Goal: Task Accomplishment & Management: Use online tool/utility

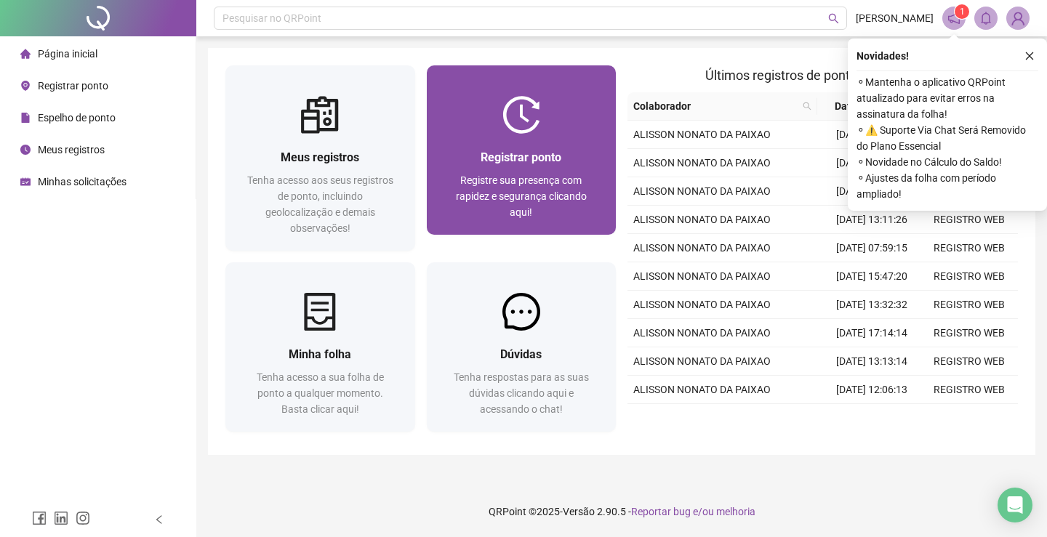
click at [534, 177] on span "Registre sua presença com rapidez e segurança clicando aqui!" at bounding box center [521, 197] width 131 height 44
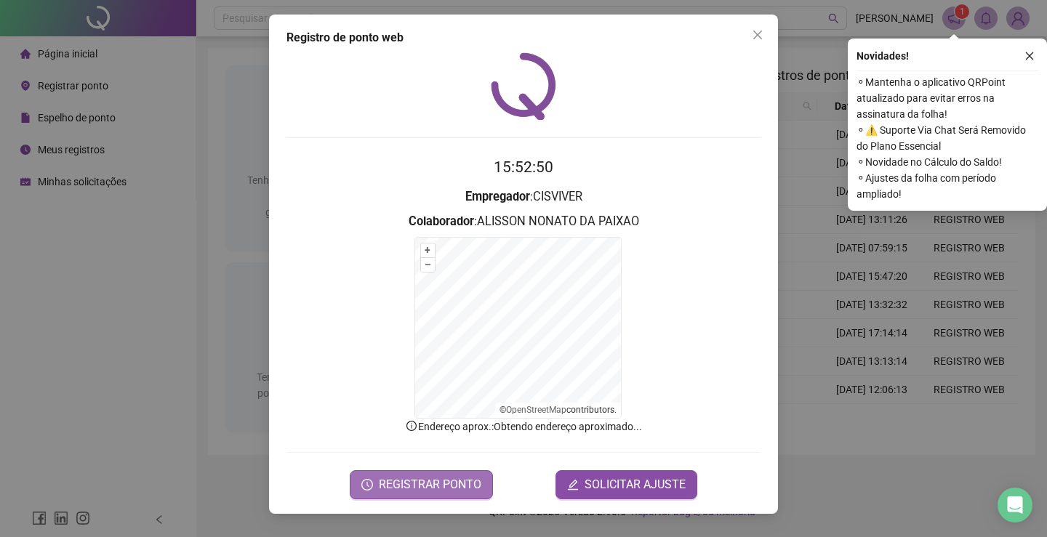
click at [448, 485] on span "REGISTRAR PONTO" at bounding box center [430, 484] width 103 height 17
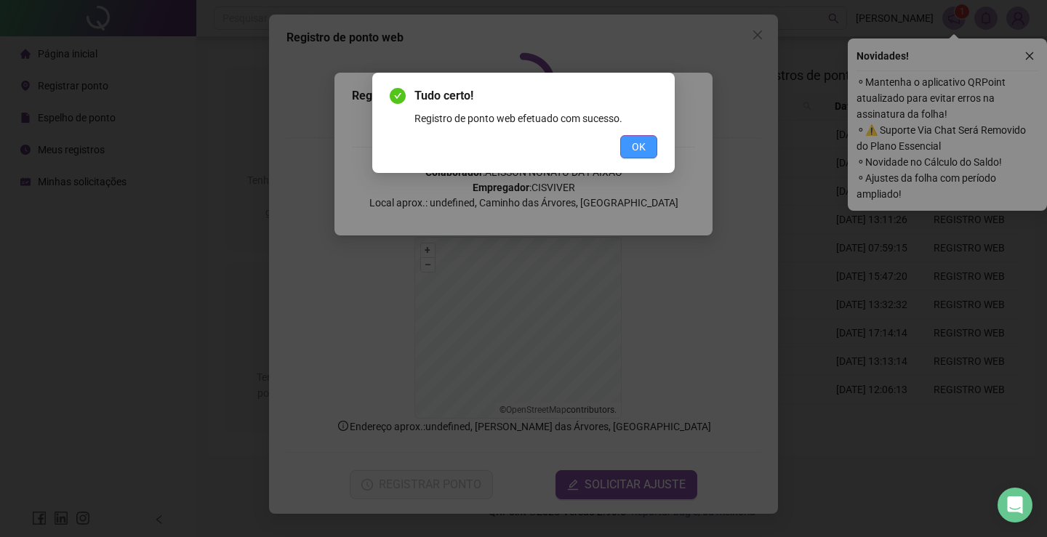
click at [622, 145] on button "OK" at bounding box center [638, 146] width 37 height 23
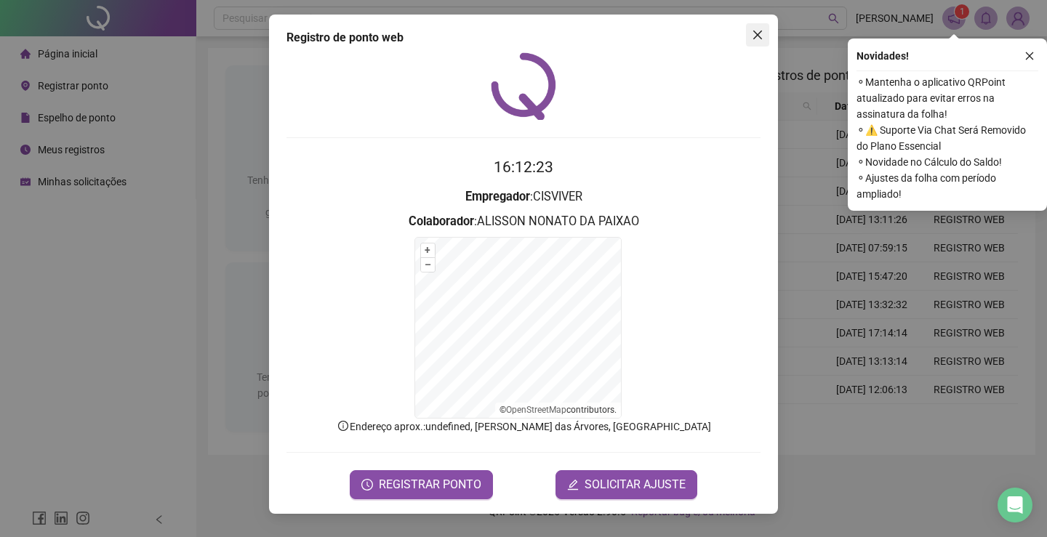
click at [756, 33] on icon "close" at bounding box center [757, 35] width 9 height 9
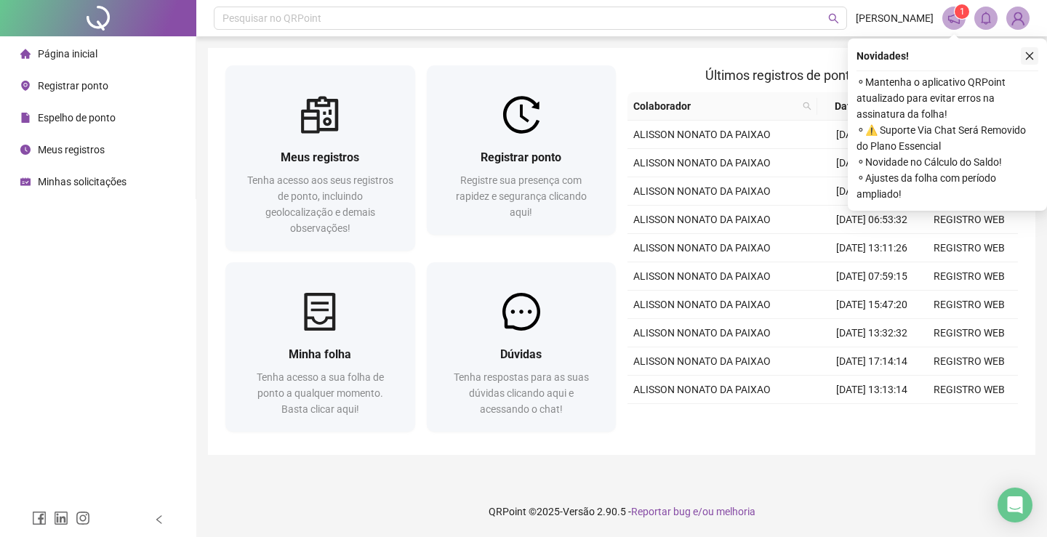
click at [1025, 50] on button "button" at bounding box center [1029, 55] width 17 height 17
